Goal: Communication & Community: Answer question/provide support

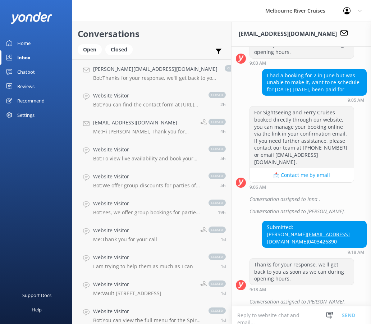
scroll to position [319, 0]
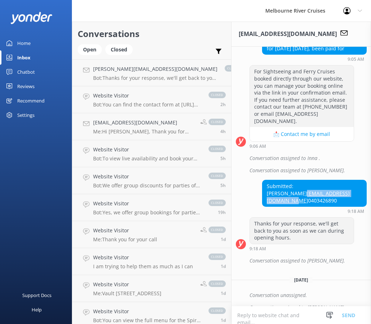
drag, startPoint x: 358, startPoint y: 181, endPoint x: 284, endPoint y: 182, distance: 73.8
click at [284, 182] on div "Submitted: [PERSON_NAME] [EMAIL_ADDRESS][DOMAIN_NAME] 0403426890" at bounding box center [315, 193] width 104 height 26
copy link "[EMAIL_ADDRESS][DOMAIN_NAME]"
click at [98, 52] on div "Open" at bounding box center [90, 49] width 24 height 11
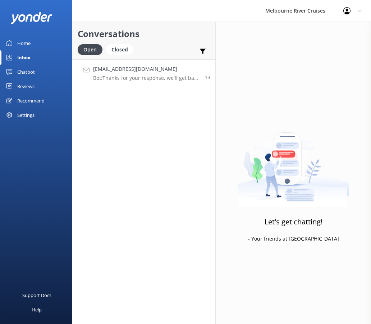
click at [163, 81] on link "[EMAIL_ADDRESS][DOMAIN_NAME] Bot: Thanks for your response, we'll get back to y…" at bounding box center [143, 72] width 143 height 27
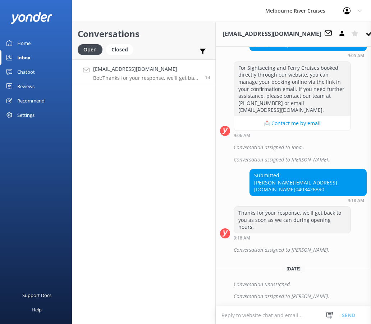
scroll to position [324, 0]
click at [366, 31] on icon at bounding box center [369, 33] width 7 height 7
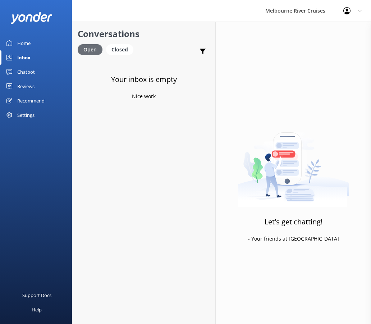
click at [93, 51] on div "Open" at bounding box center [90, 49] width 25 height 11
click at [118, 46] on div "Closed" at bounding box center [119, 49] width 27 height 11
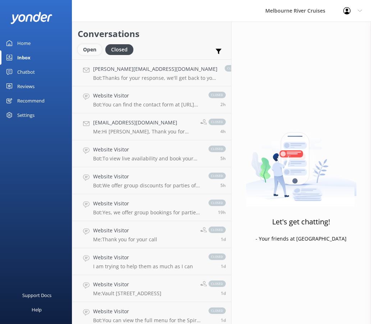
click at [89, 48] on div "Open" at bounding box center [90, 49] width 24 height 11
